Goal: Information Seeking & Learning: Learn about a topic

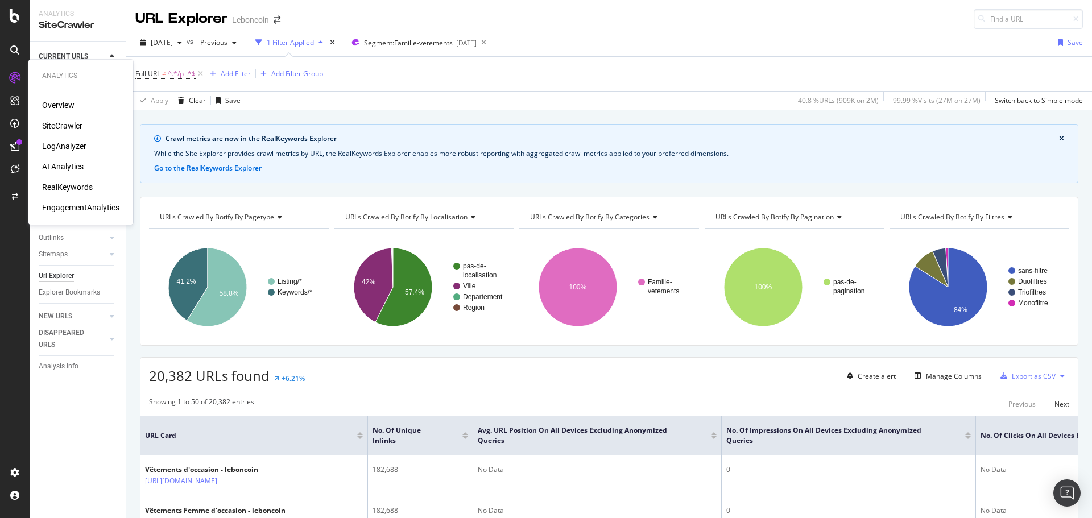
click at [59, 185] on div "RealKeywords" at bounding box center [67, 186] width 51 height 11
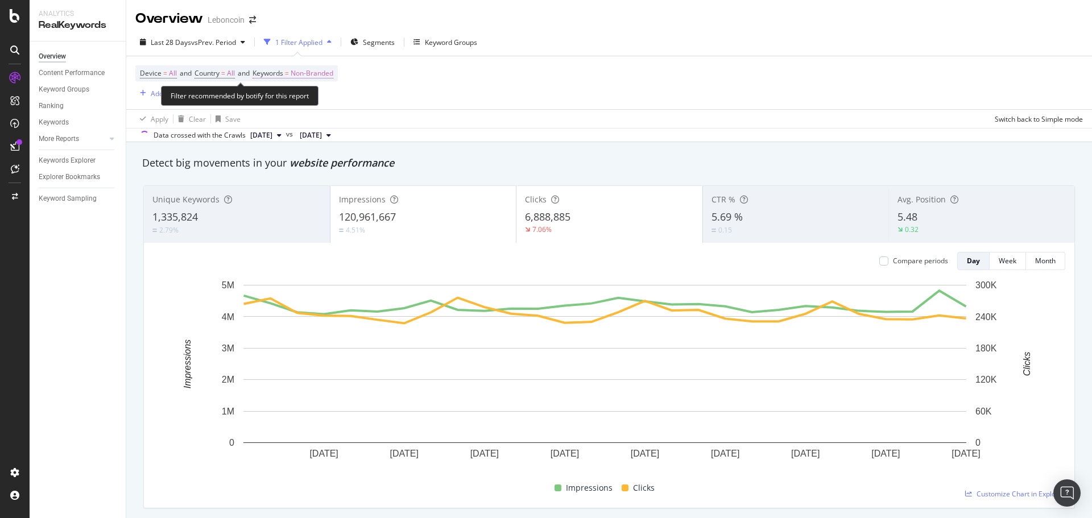
click at [283, 72] on span "Keywords" at bounding box center [268, 73] width 31 height 10
click at [309, 97] on span "Non-Branded" at bounding box center [292, 100] width 47 height 10
click at [309, 98] on span "Non-Branded" at bounding box center [292, 100] width 47 height 10
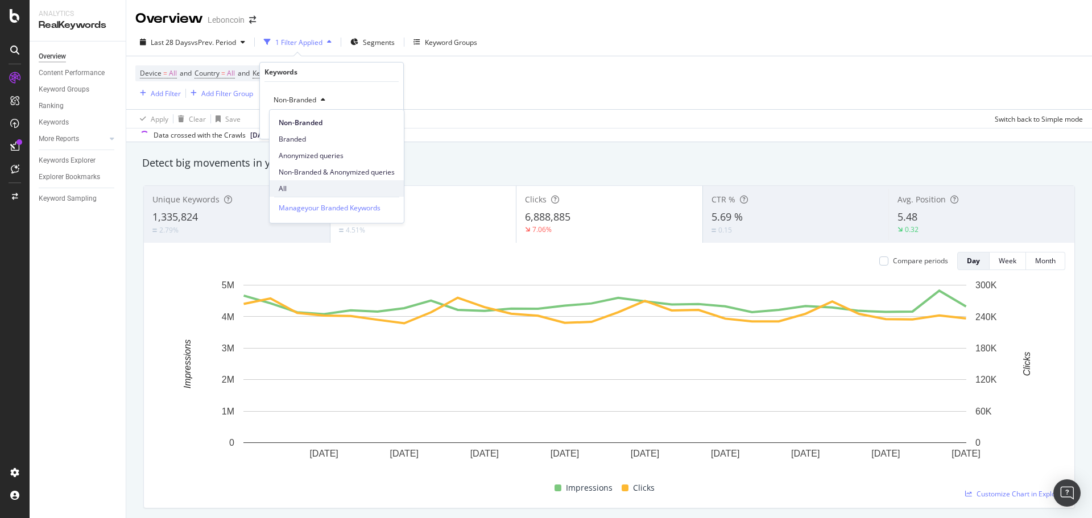
click at [305, 185] on span "All" at bounding box center [337, 189] width 116 height 10
click at [382, 126] on div "Apply" at bounding box center [386, 124] width 18 height 10
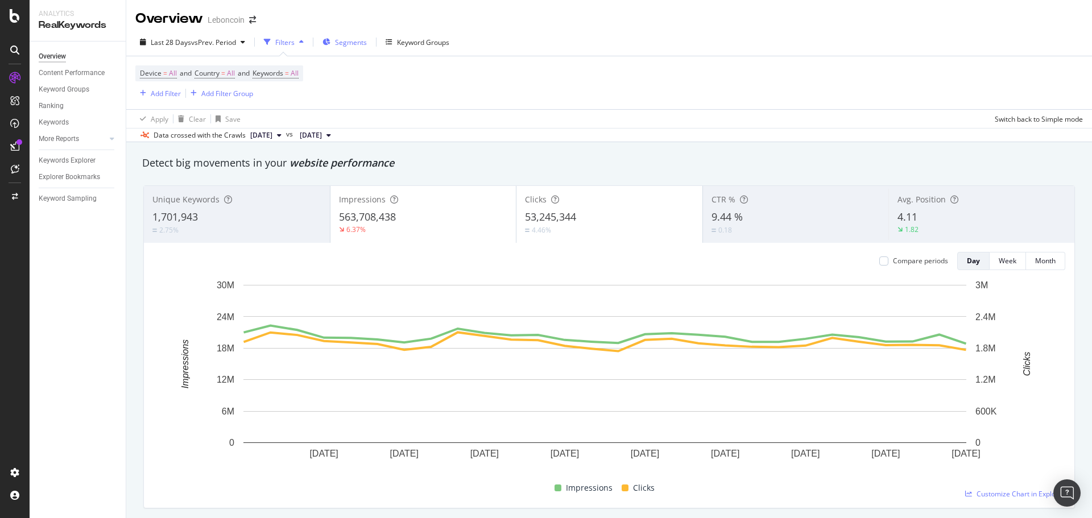
click at [356, 41] on span "Segments" at bounding box center [351, 43] width 32 height 10
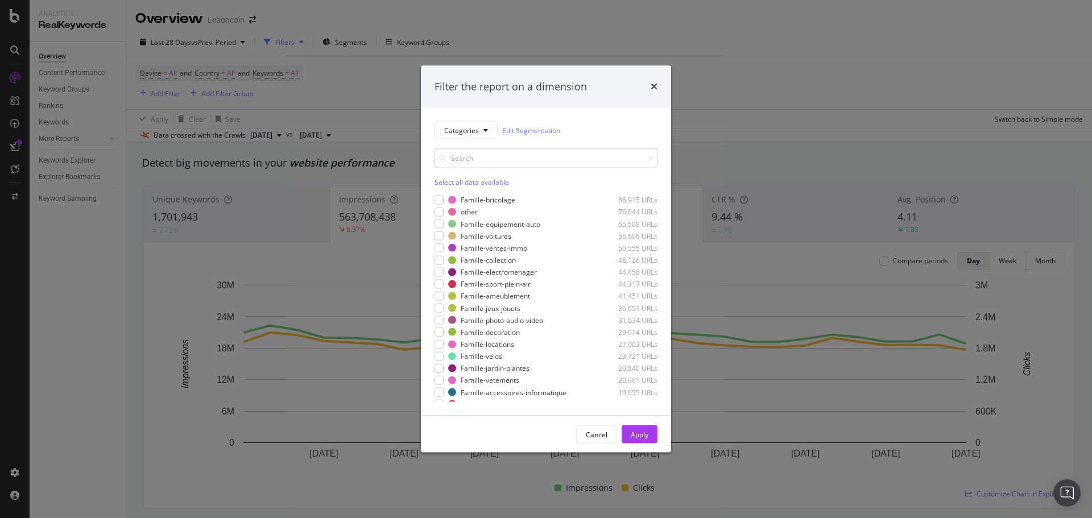
click at [479, 155] on input "modal" at bounding box center [546, 158] width 223 height 20
click at [444, 198] on div "Famille-ventes-immo 50,555 URLs" at bounding box center [546, 200] width 223 height 10
drag, startPoint x: 469, startPoint y: 160, endPoint x: 425, endPoint y: 154, distance: 44.9
click at [425, 154] on div "Categories Edit Segmentation ve Select all matching items Famille-ventes-immo 5…" at bounding box center [546, 262] width 250 height 308
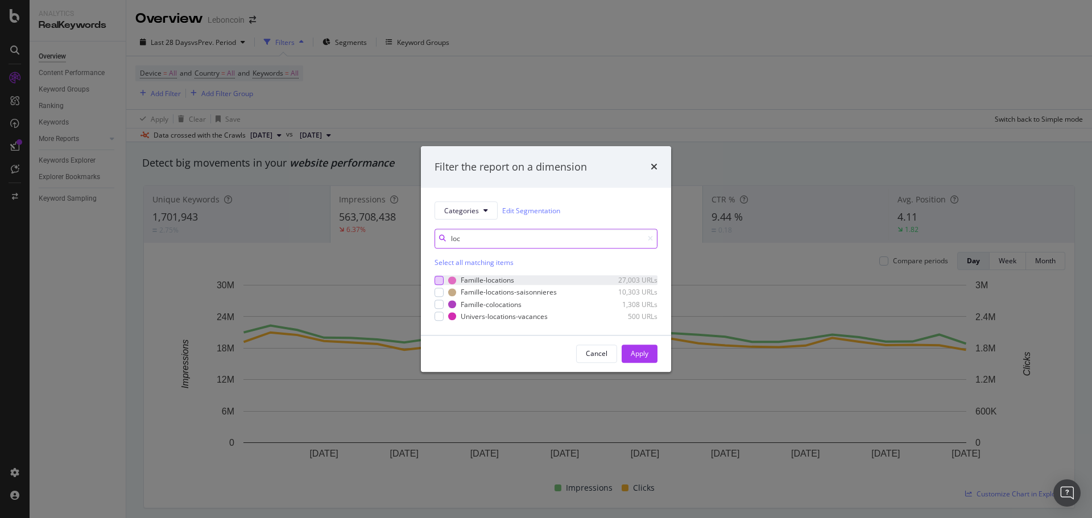
type input "loc"
click at [440, 282] on div "modal" at bounding box center [439, 280] width 9 height 9
click at [648, 356] on div "Apply" at bounding box center [640, 354] width 18 height 10
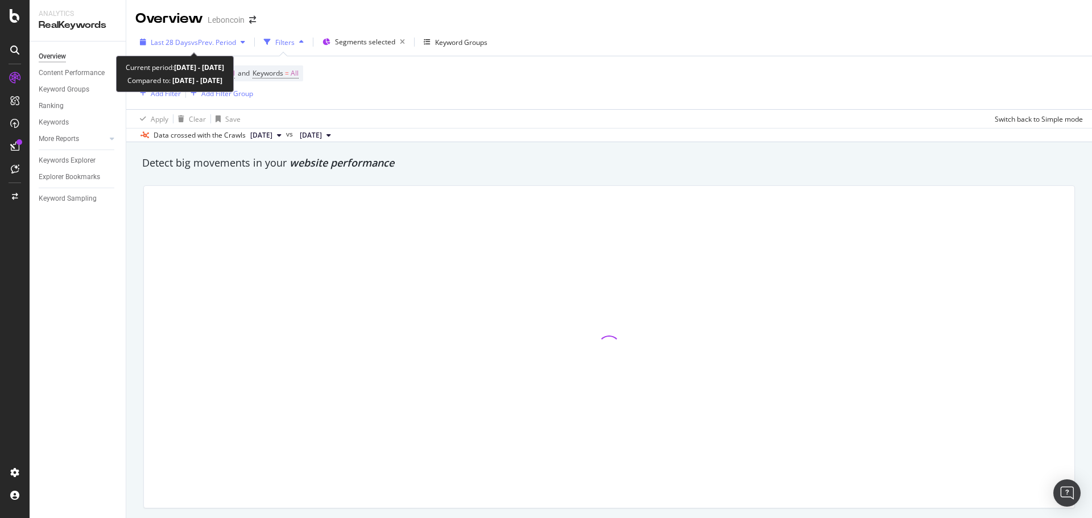
click at [170, 35] on div "Last 28 Days vs Prev. Period" at bounding box center [192, 42] width 114 height 17
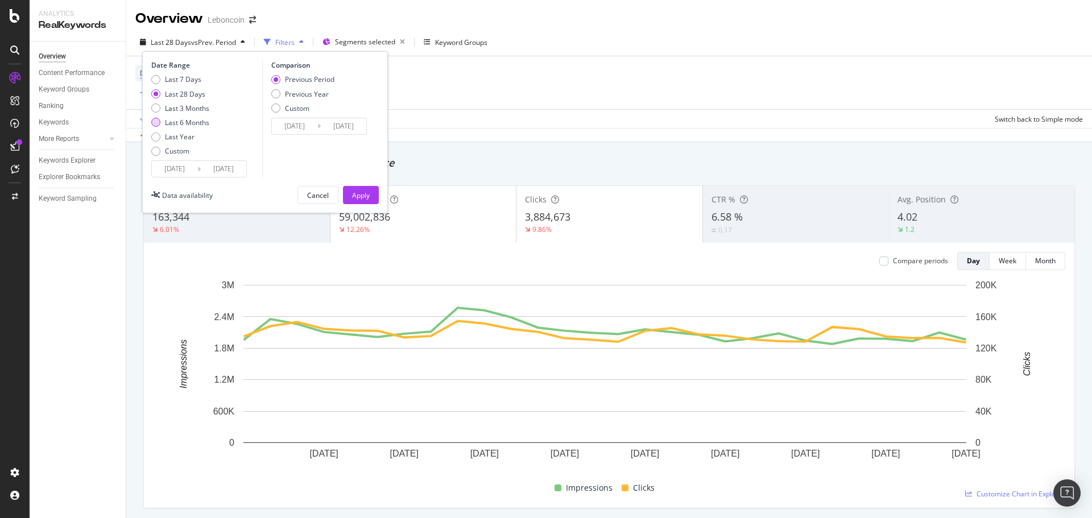
click at [167, 120] on div "Last 6 Months" at bounding box center [187, 123] width 44 height 10
type input "[DATE]"
click at [278, 90] on div "Previous Year" at bounding box center [275, 93] width 9 height 9
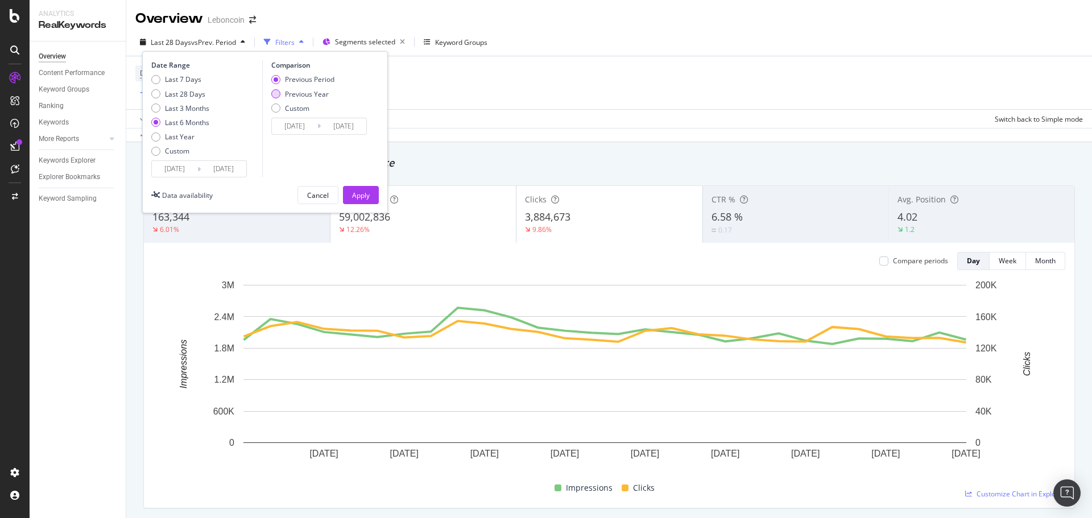
type input "[DATE]"
click at [365, 195] on div "Apply" at bounding box center [361, 196] width 18 height 10
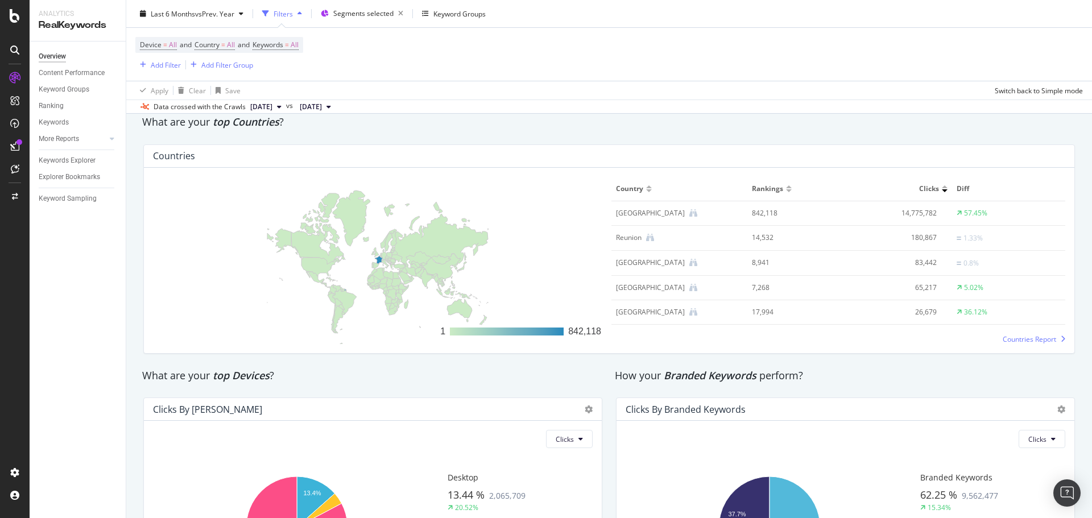
scroll to position [1787, 0]
